Goal: Use online tool/utility: Utilize a website feature to perform a specific function

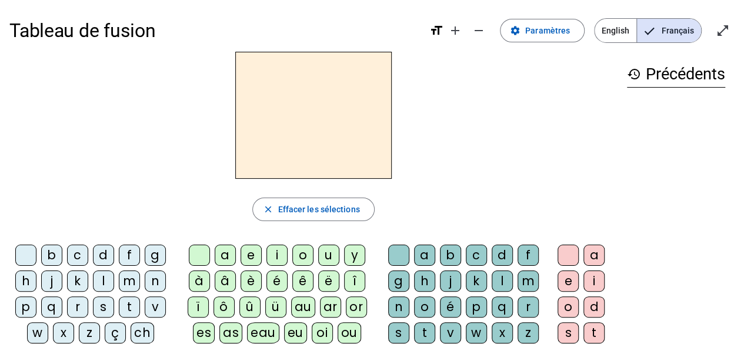
click at [148, 130] on div at bounding box center [313, 115] width 608 height 127
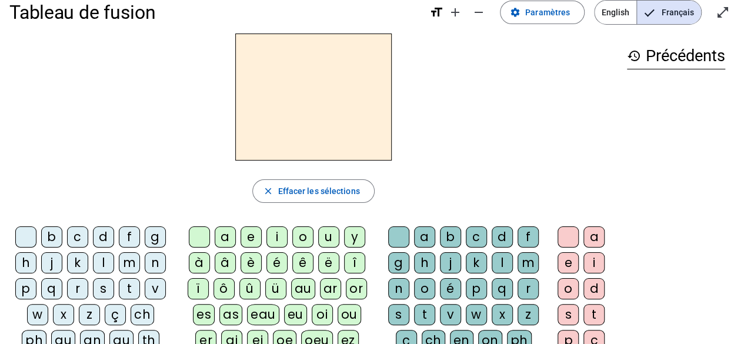
scroll to position [8, 0]
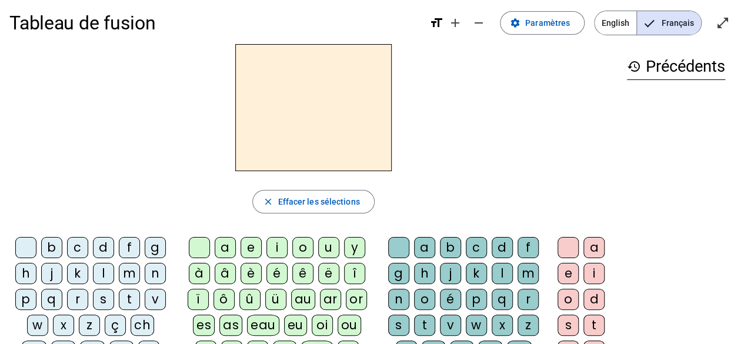
click at [133, 270] on div "m" at bounding box center [129, 273] width 21 height 21
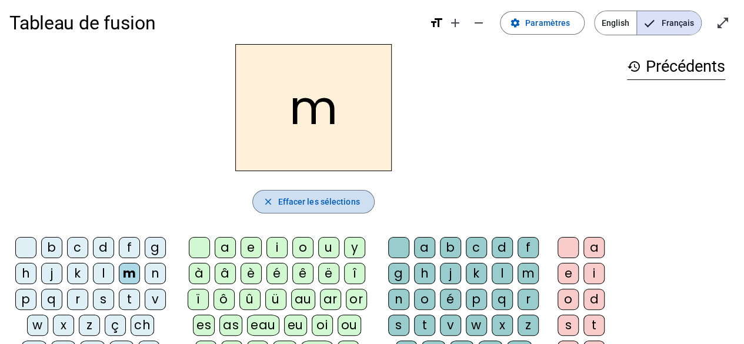
click at [326, 203] on span "Effacer les sélections" at bounding box center [318, 202] width 82 height 14
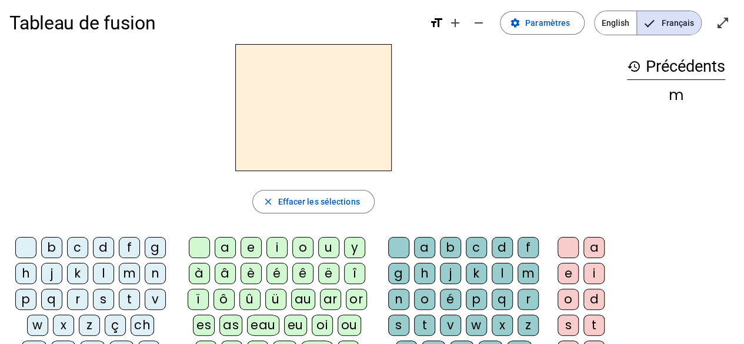
click at [278, 249] on div "i" at bounding box center [276, 247] width 21 height 21
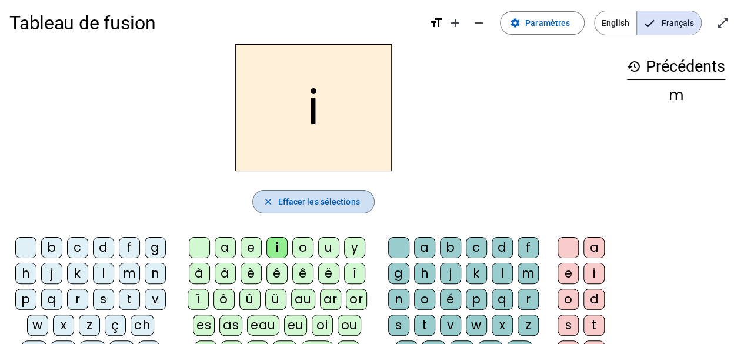
click at [293, 200] on span "Effacer les sélections" at bounding box center [318, 202] width 82 height 14
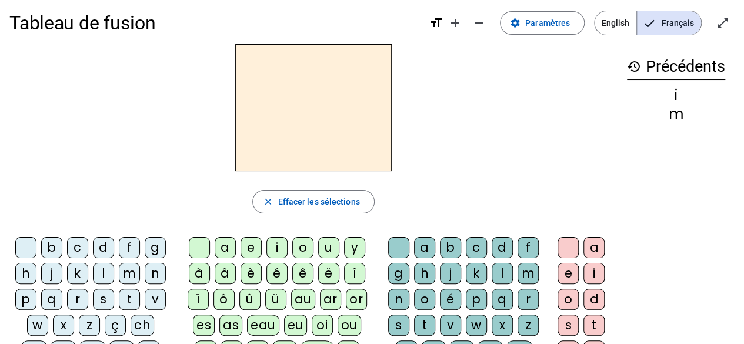
click at [128, 246] on div "f" at bounding box center [129, 247] width 21 height 21
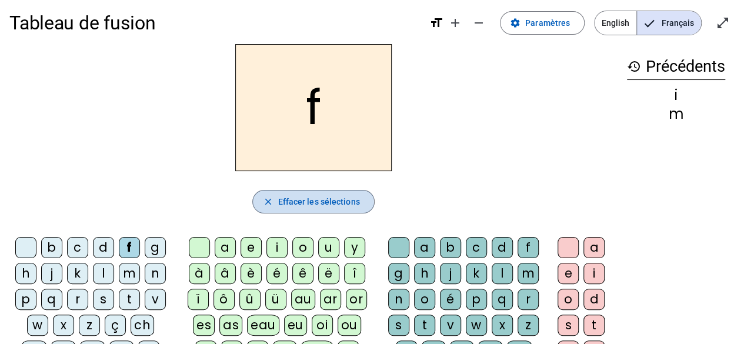
click at [288, 204] on span "Effacer les sélections" at bounding box center [318, 202] width 82 height 14
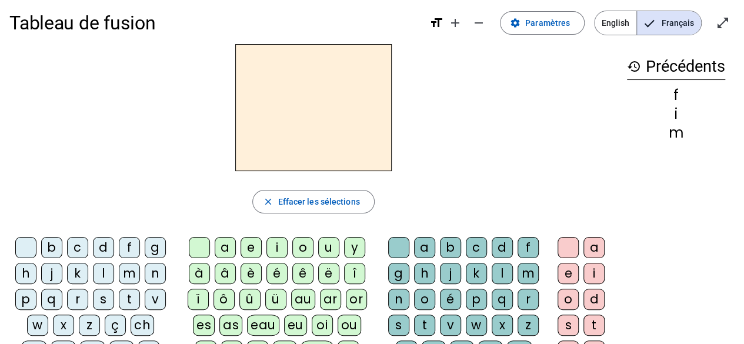
click at [106, 298] on div "s" at bounding box center [103, 299] width 21 height 21
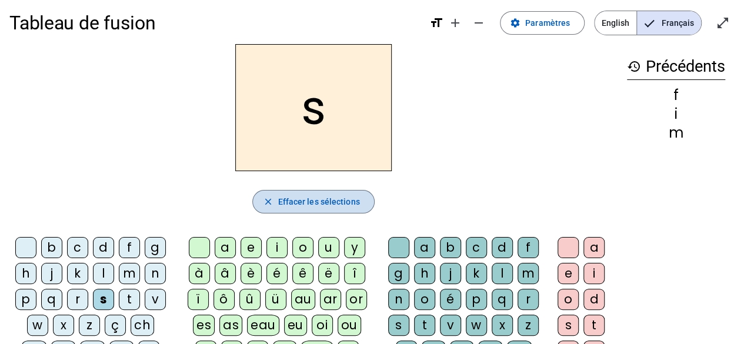
click at [342, 209] on span "button" at bounding box center [313, 201] width 120 height 28
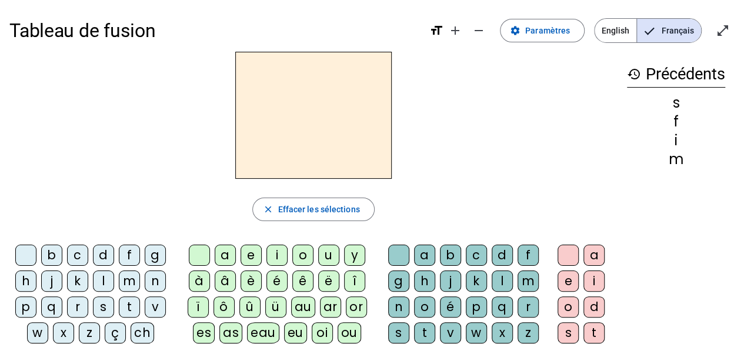
scroll to position [1, 0]
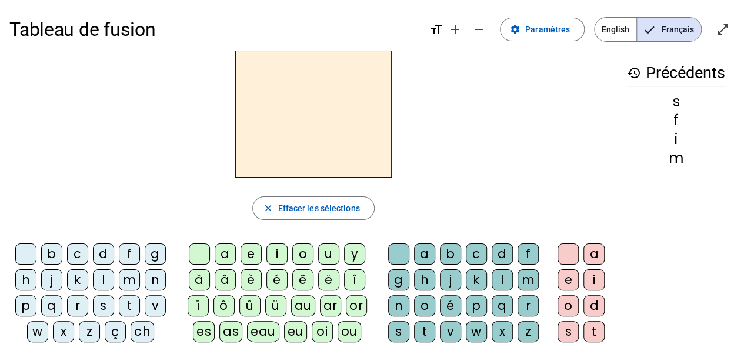
click at [29, 307] on div "p" at bounding box center [25, 305] width 21 height 21
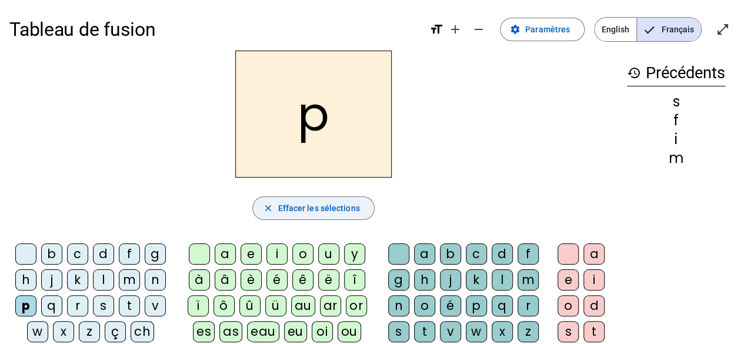
click at [307, 206] on span "Effacer les sélections" at bounding box center [318, 208] width 82 height 14
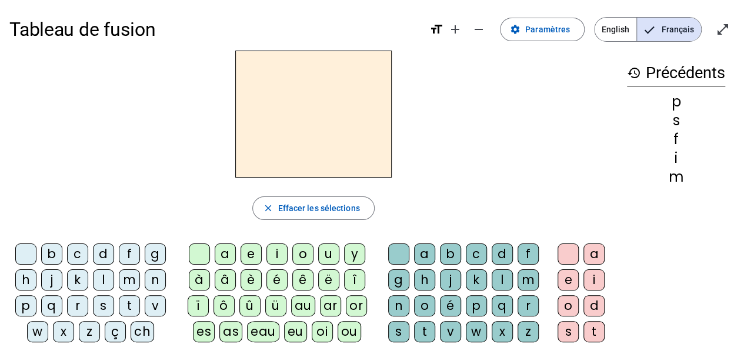
click at [78, 256] on div "c" at bounding box center [77, 253] width 21 height 21
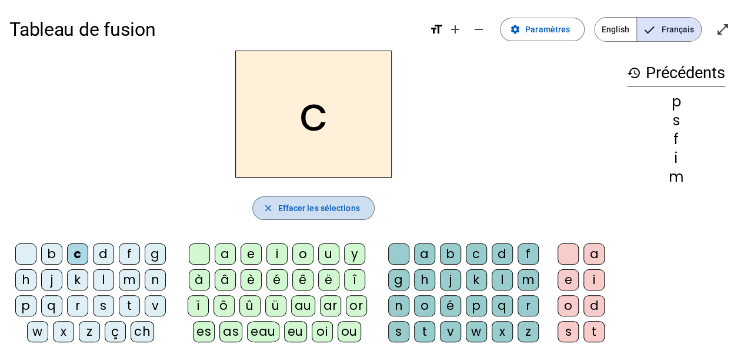
click at [297, 206] on span "Effacer les sélections" at bounding box center [318, 208] width 82 height 14
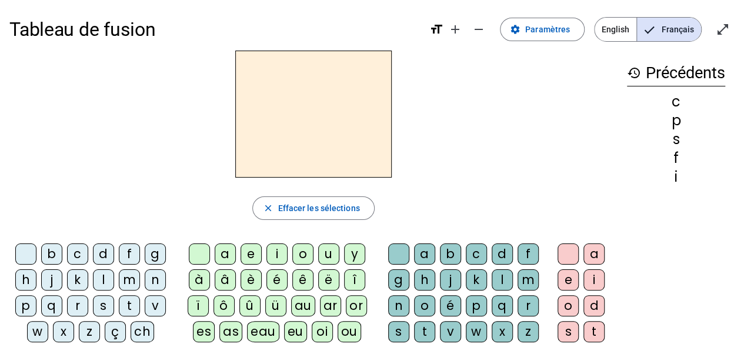
click at [28, 280] on div "h" at bounding box center [25, 279] width 21 height 21
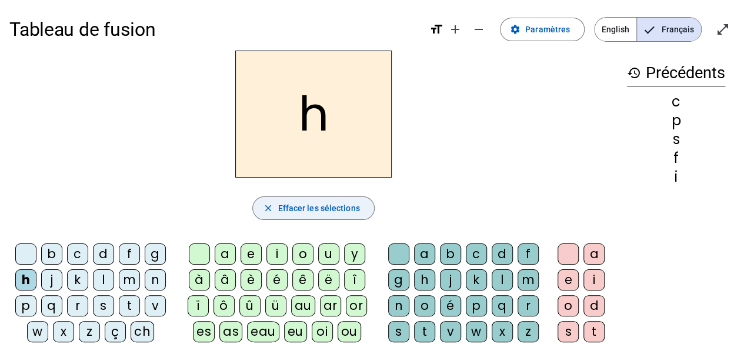
click at [316, 211] on span "Effacer les sélections" at bounding box center [318, 208] width 82 height 14
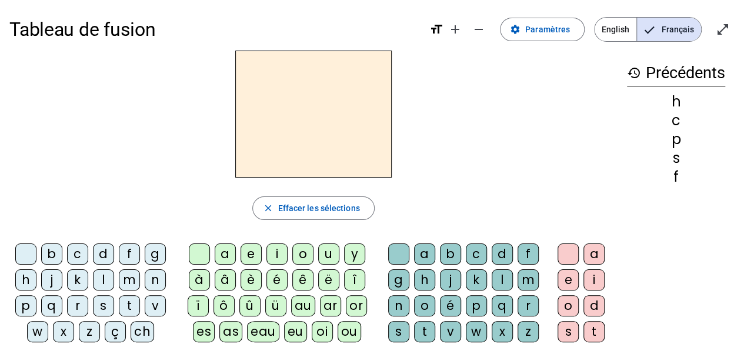
click at [307, 258] on div "o" at bounding box center [302, 253] width 21 height 21
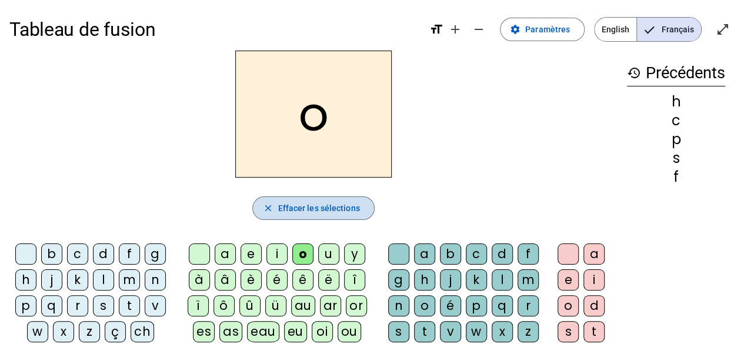
click at [338, 213] on span "Effacer les sélections" at bounding box center [318, 208] width 82 height 14
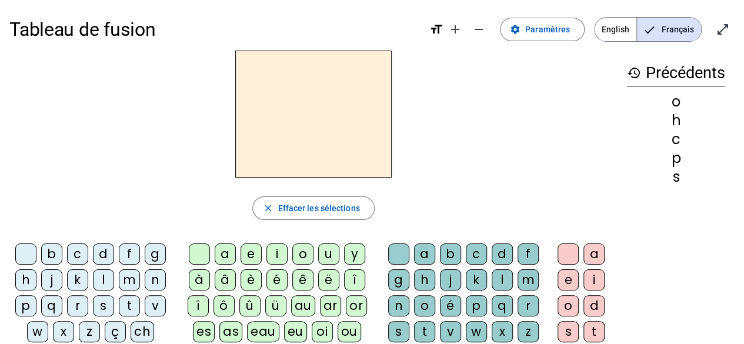
click at [156, 307] on div "v" at bounding box center [155, 305] width 21 height 21
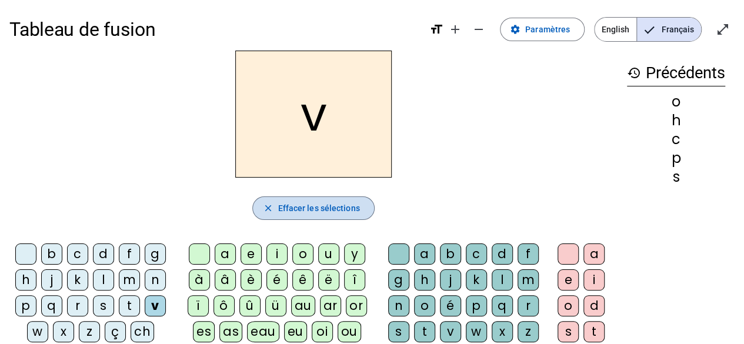
click at [355, 203] on span "Effacer les sélections" at bounding box center [318, 208] width 82 height 14
